Goal: Task Accomplishment & Management: Use online tool/utility

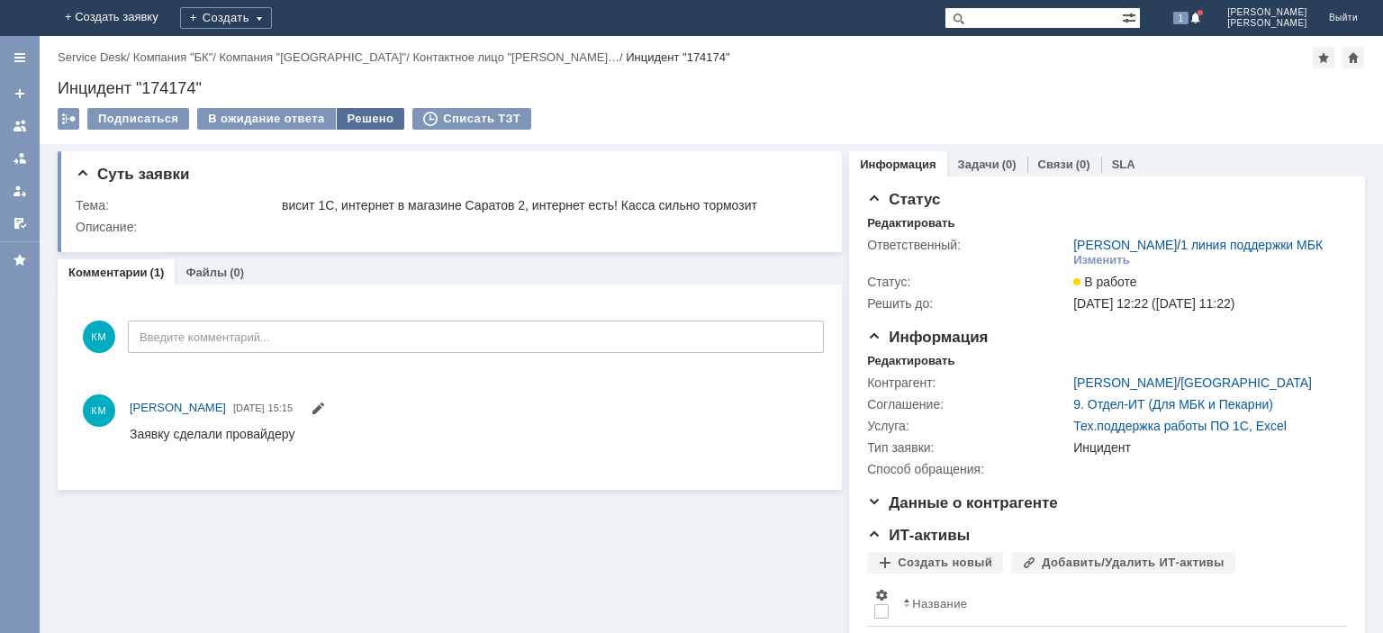
click at [358, 115] on div "Решено" at bounding box center [371, 119] width 68 height 22
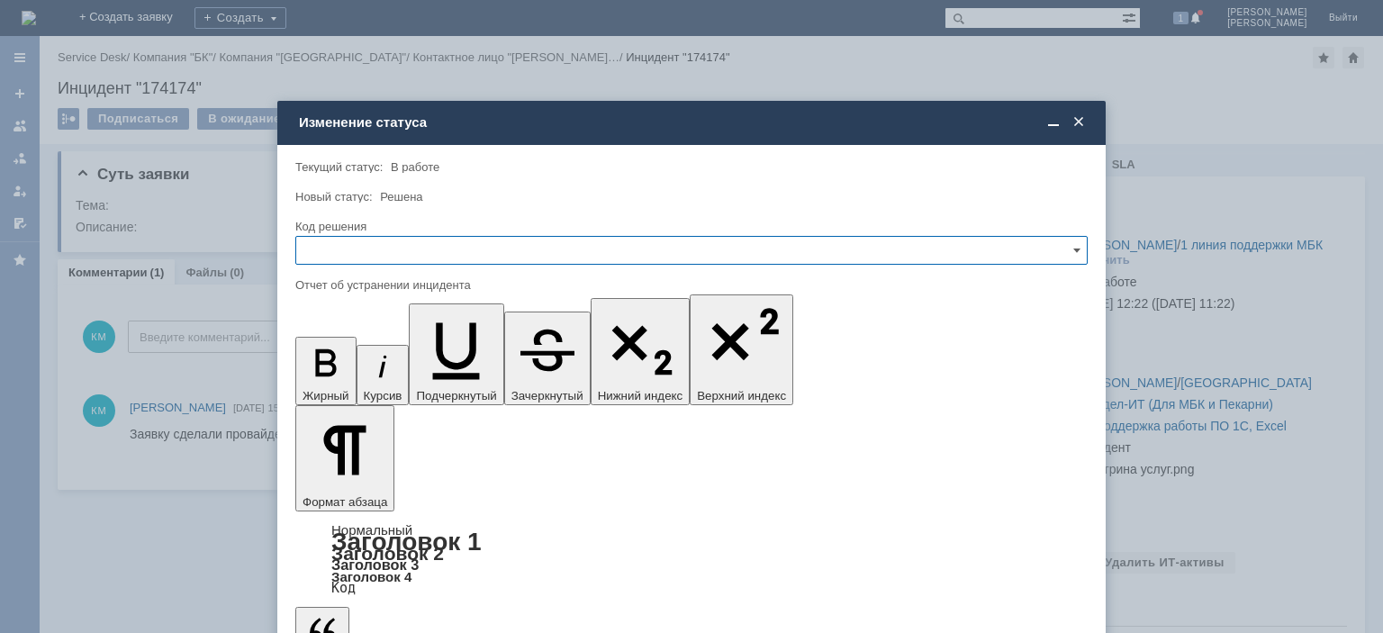
click at [337, 256] on input "text" at bounding box center [691, 250] width 792 height 29
click at [327, 362] on div "Решено" at bounding box center [691, 372] width 790 height 29
type input "Решено"
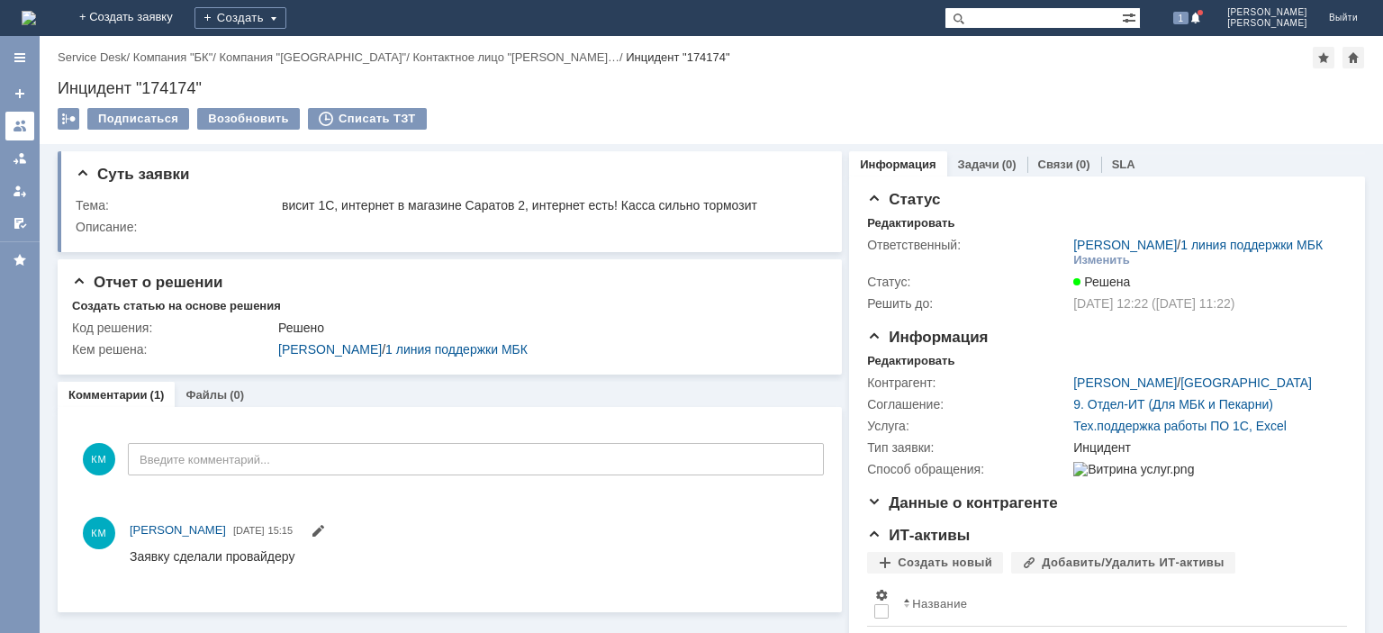
click at [24, 117] on link at bounding box center [19, 126] width 29 height 29
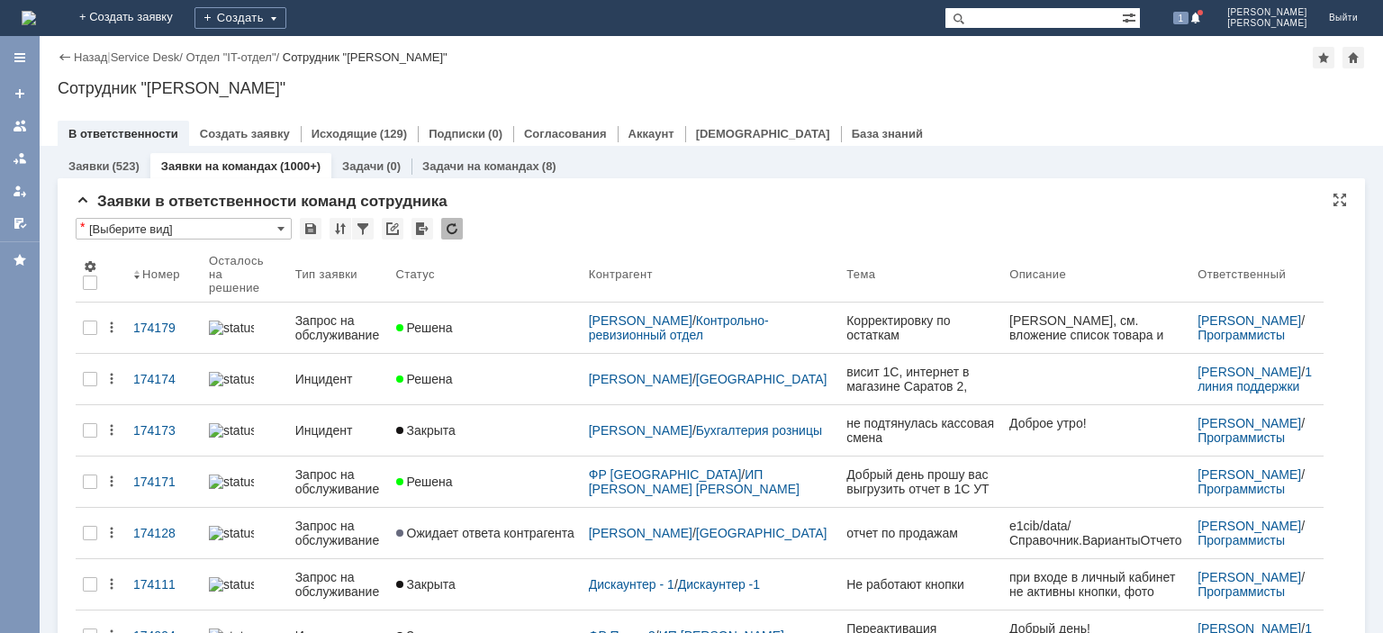
click at [456, 234] on div at bounding box center [452, 229] width 22 height 22
click at [1189, 22] on span "1" at bounding box center [1181, 18] width 16 height 13
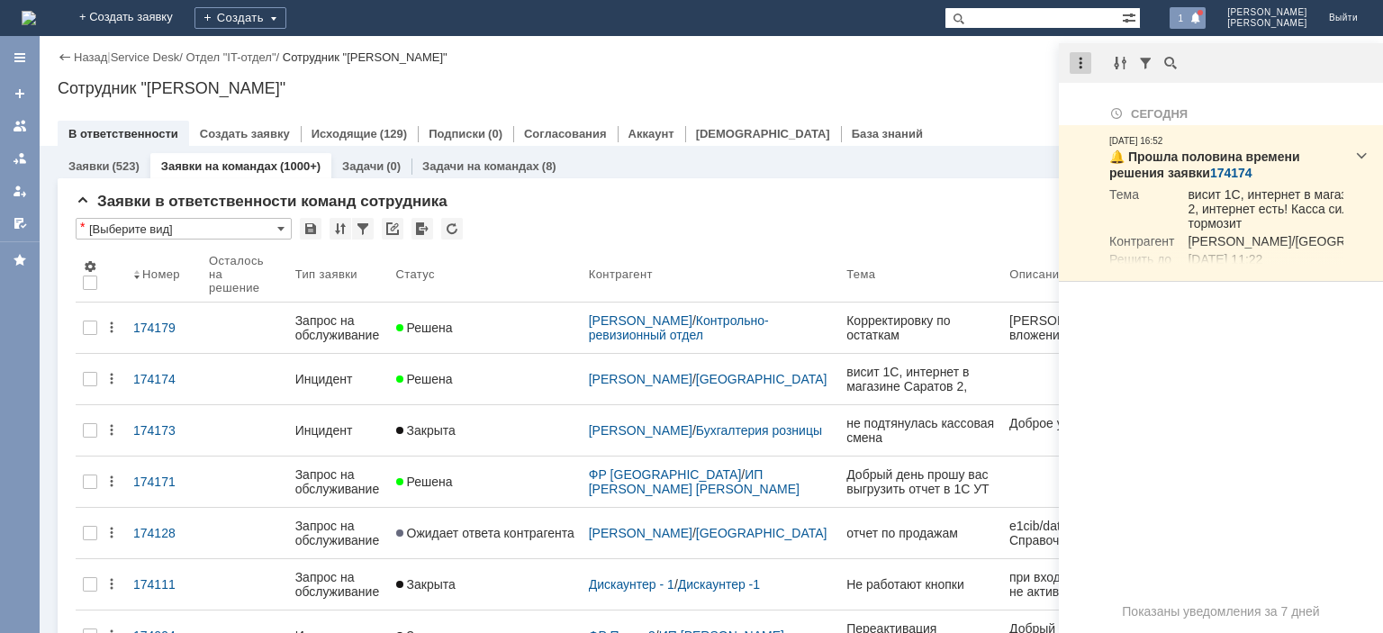
click at [1086, 59] on div at bounding box center [1081, 63] width 22 height 22
click at [1130, 107] on div "Отметить уведомления прочитанными" at bounding box center [1204, 109] width 241 height 13
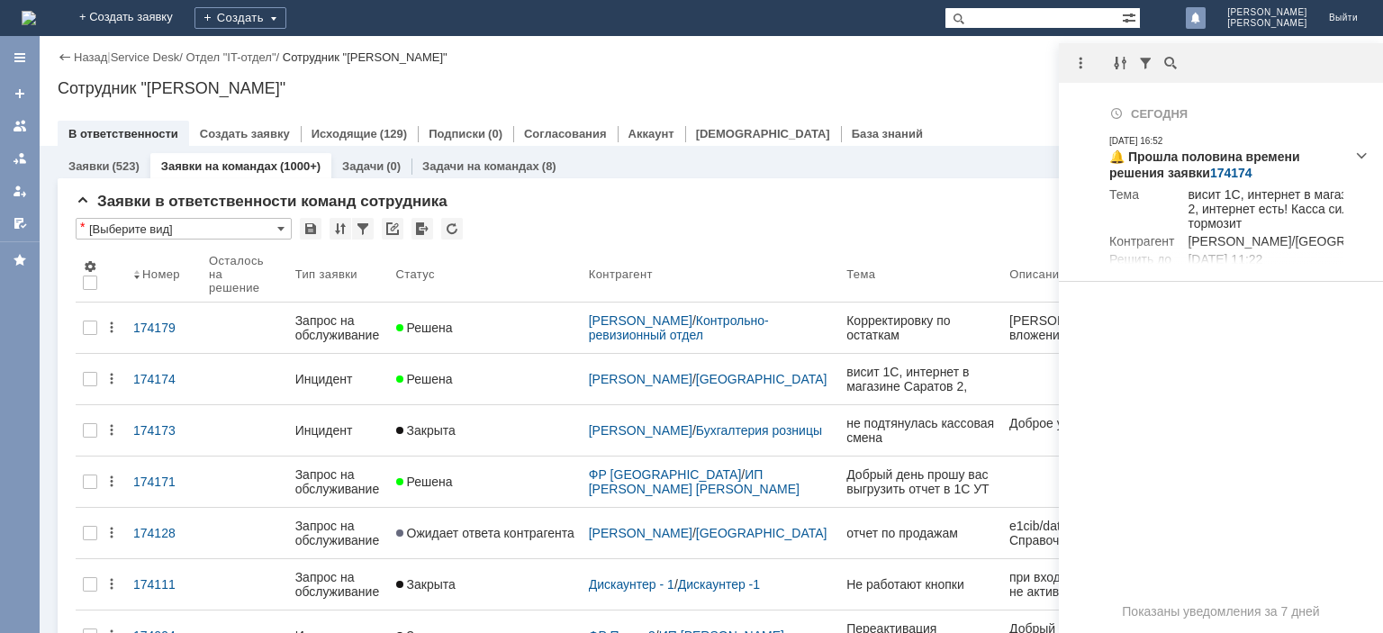
click at [1008, 78] on div "Назад | Service Desk / Отдел "IT-отдел" / Сотрудник "[PERSON_NAME]" Сотрудник "…" at bounding box center [711, 91] width 1343 height 110
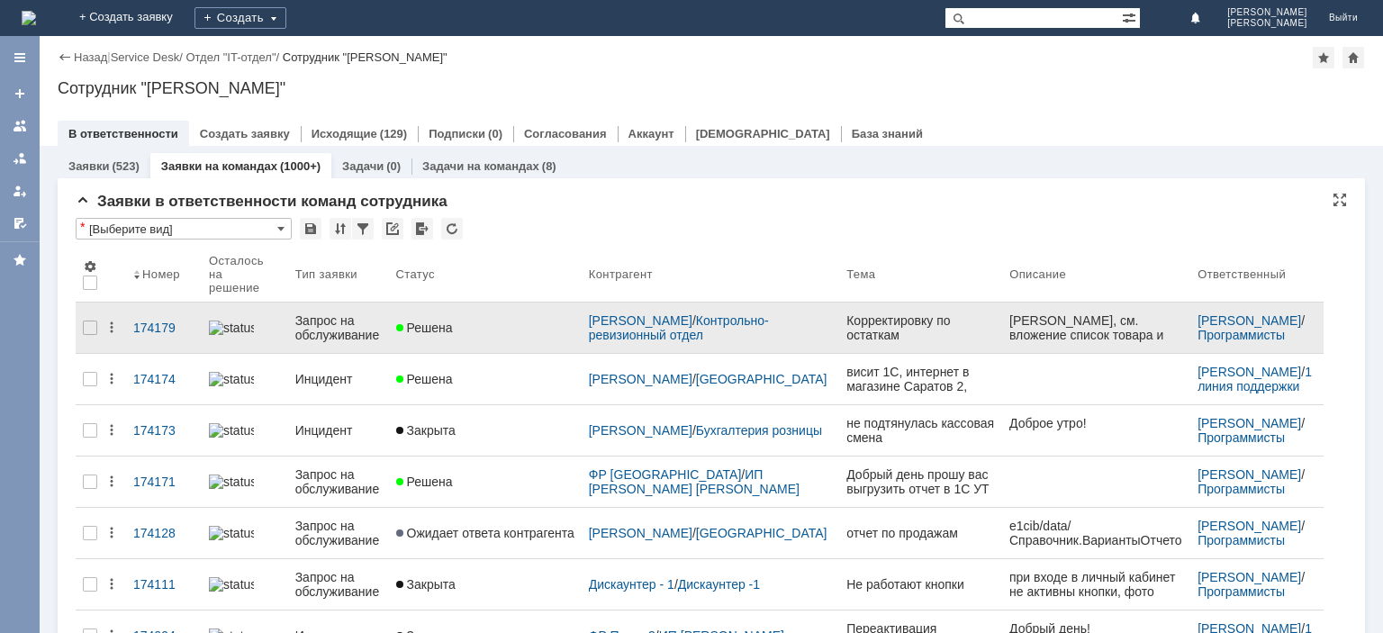
scroll to position [181, 0]
